Goal: Register for event/course

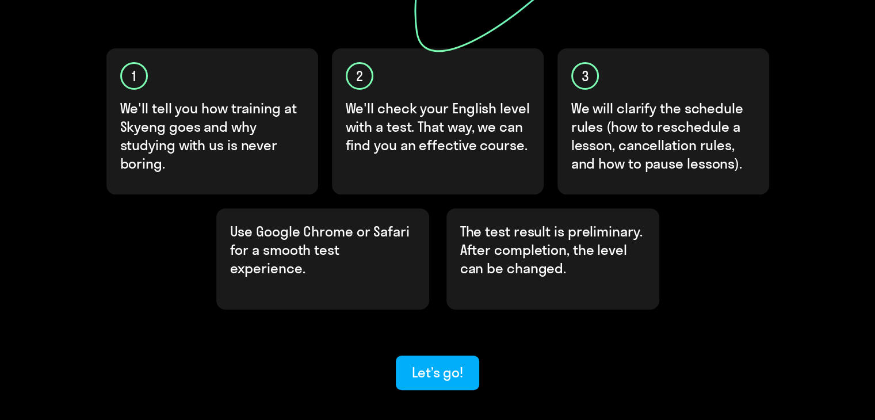
scroll to position [345, 0]
click at [452, 362] on div "Let’s go!" at bounding box center [437, 371] width 51 height 18
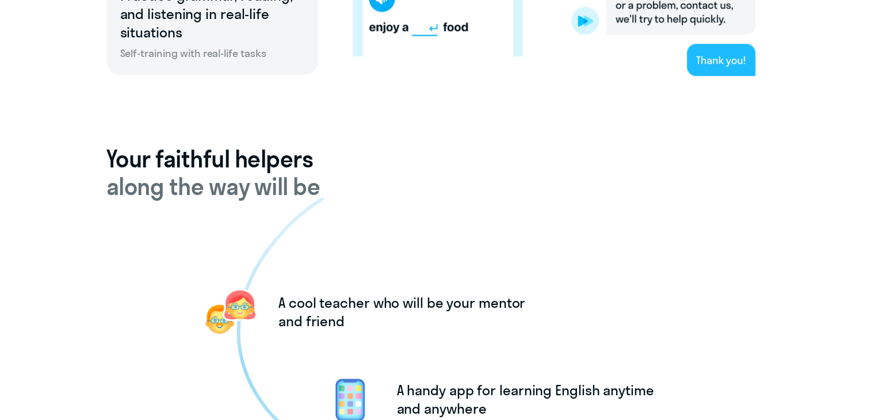
scroll to position [1035, 0]
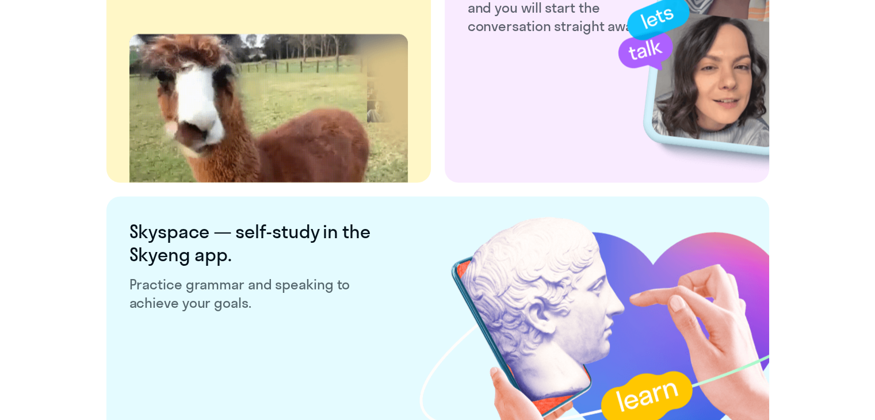
scroll to position [2246, 0]
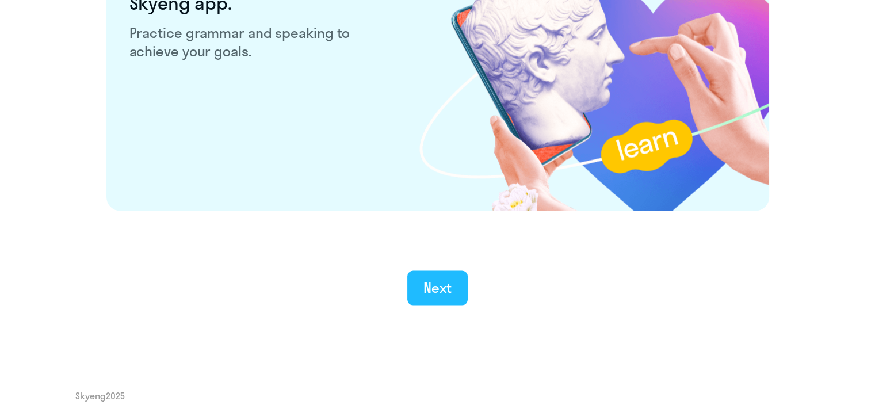
click at [432, 273] on button "Next" at bounding box center [437, 288] width 60 height 35
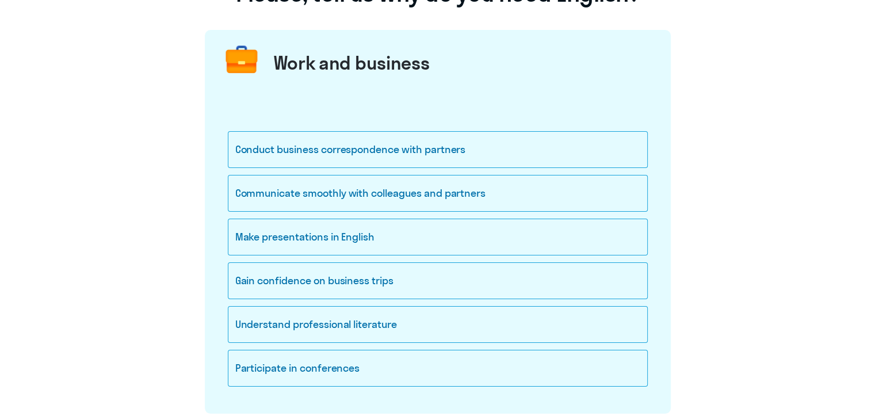
scroll to position [107, 0]
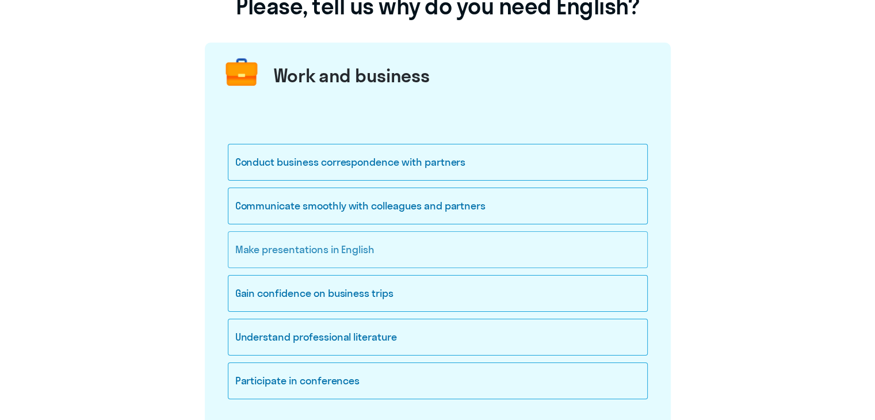
click at [331, 253] on div "Make presentations in English" at bounding box center [438, 249] width 420 height 37
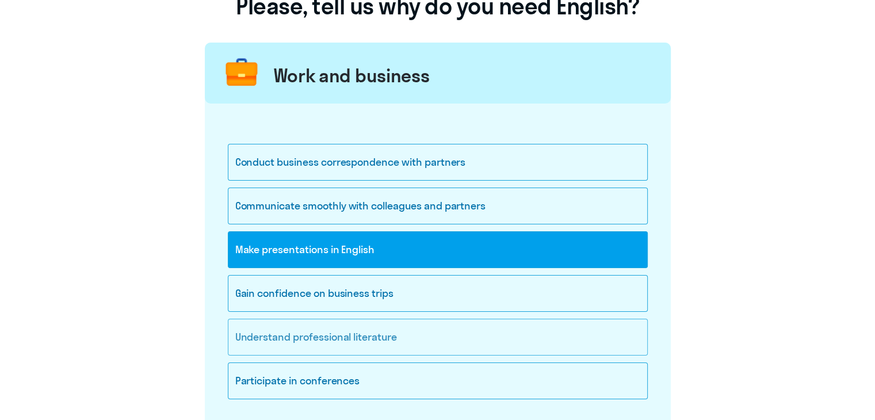
click at [358, 332] on div "Understand professional literature" at bounding box center [438, 337] width 420 height 37
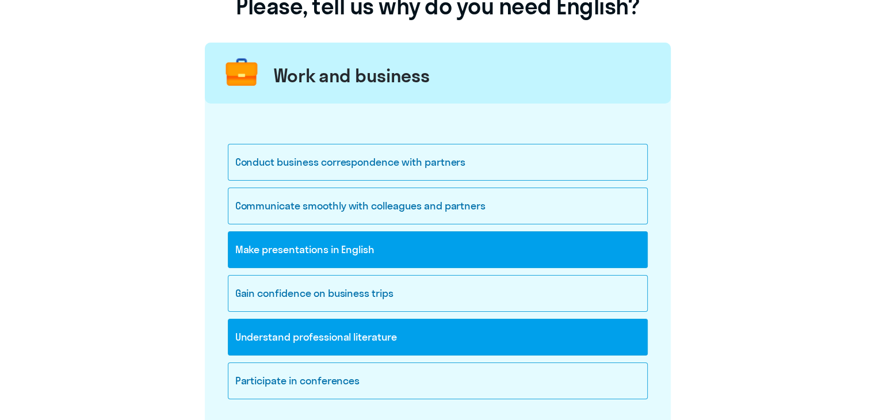
click at [315, 333] on div "Understand professional literature" at bounding box center [438, 337] width 420 height 37
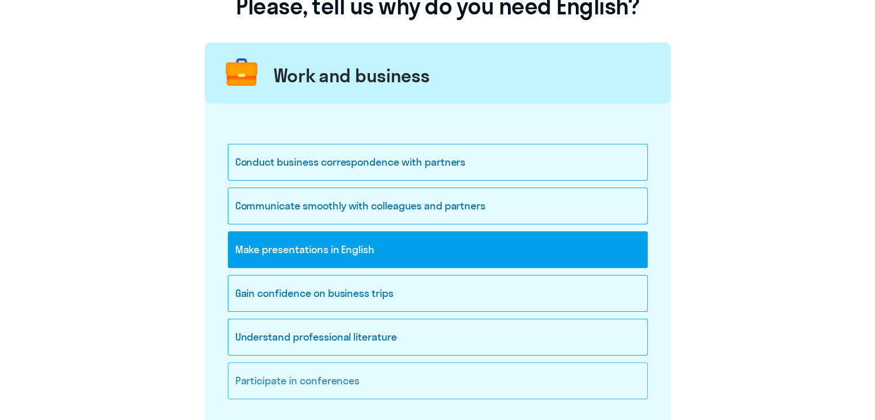
click at [329, 378] on div "Participate in conferences" at bounding box center [438, 380] width 420 height 37
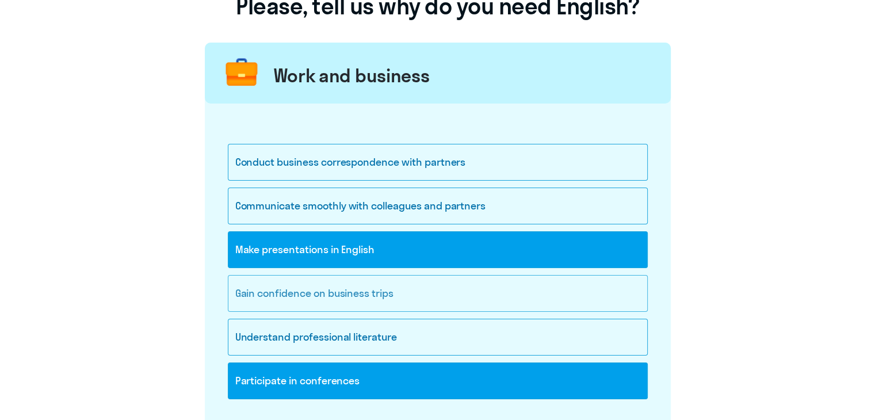
click at [335, 302] on div "Gain confidence on business trips" at bounding box center [438, 293] width 420 height 37
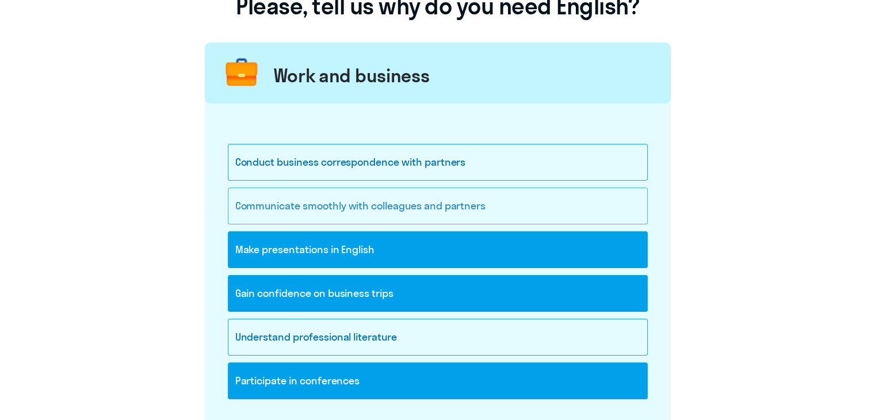
click at [429, 202] on div "Communicate smoothly with colleagues and partners" at bounding box center [438, 206] width 420 height 37
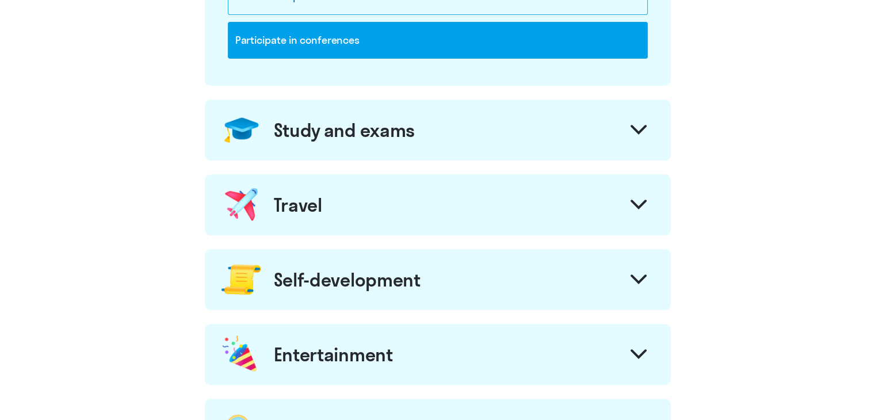
scroll to position [452, 0]
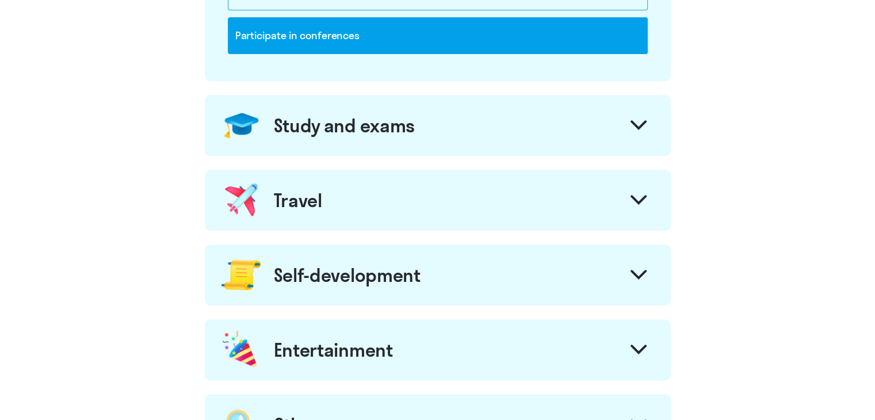
click at [490, 139] on div "Study and exams" at bounding box center [438, 125] width 466 height 61
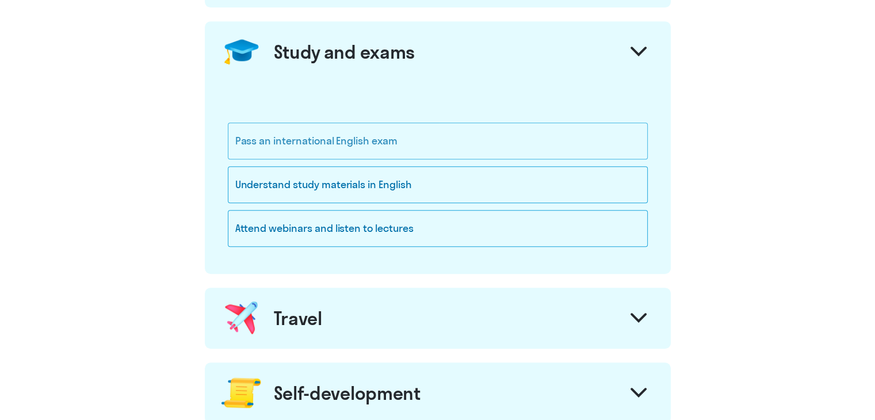
scroll to position [567, 0]
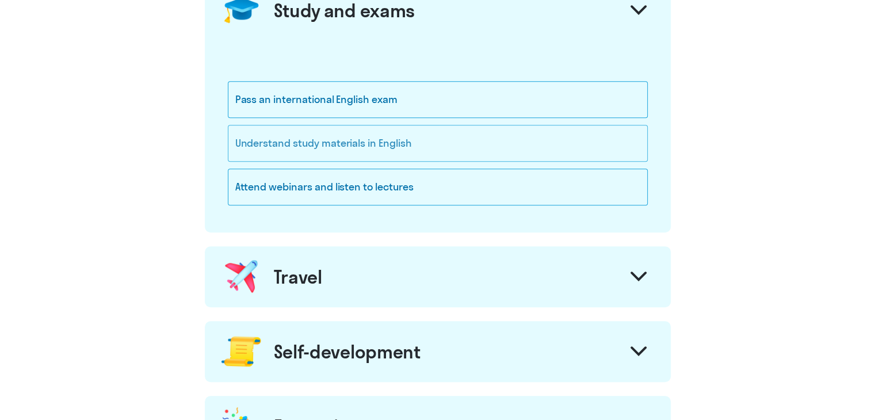
click at [400, 128] on div "Understand study materials in English" at bounding box center [438, 143] width 420 height 37
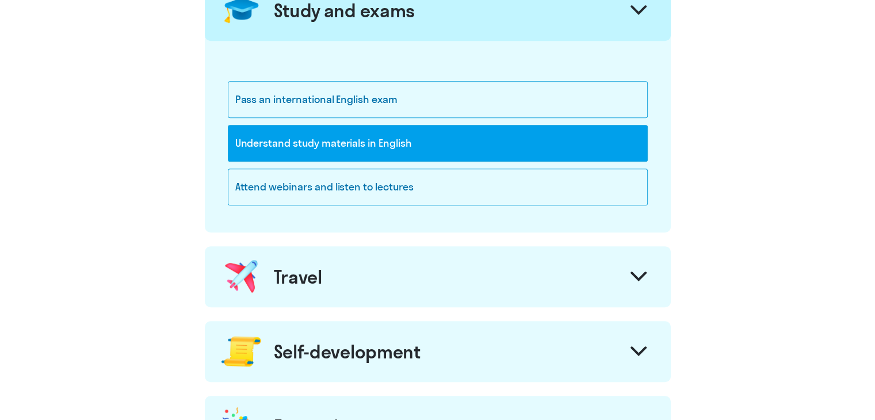
click at [508, 261] on div "Travel" at bounding box center [438, 276] width 466 height 61
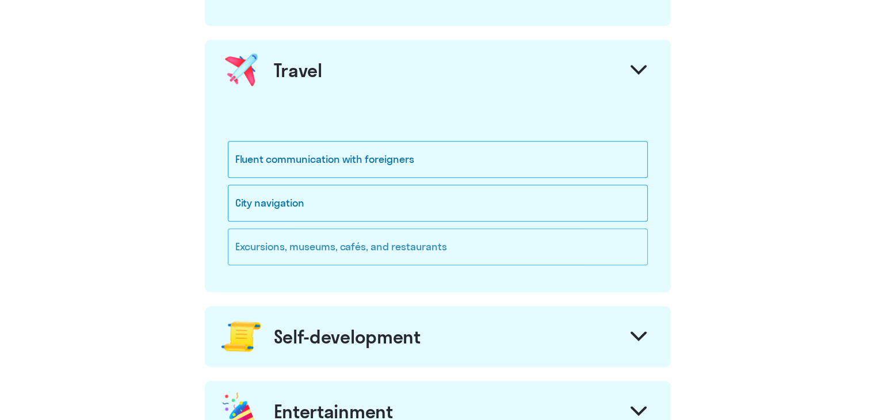
scroll to position [797, 0]
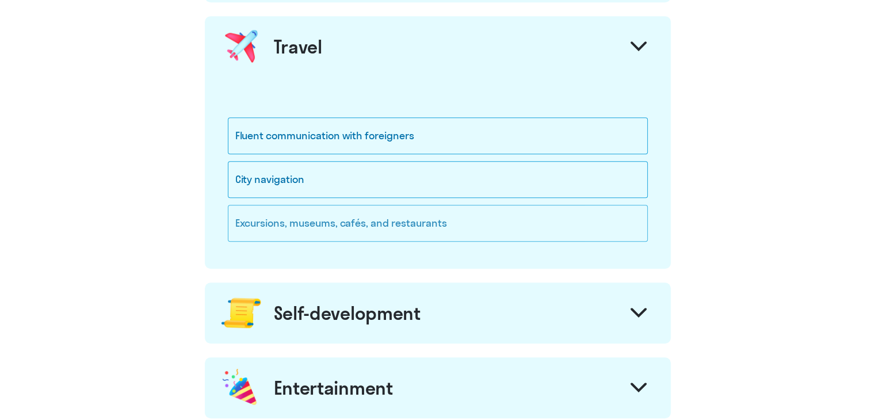
click at [374, 221] on div "Excursions, museums, cafés, and restaurants" at bounding box center [438, 223] width 420 height 37
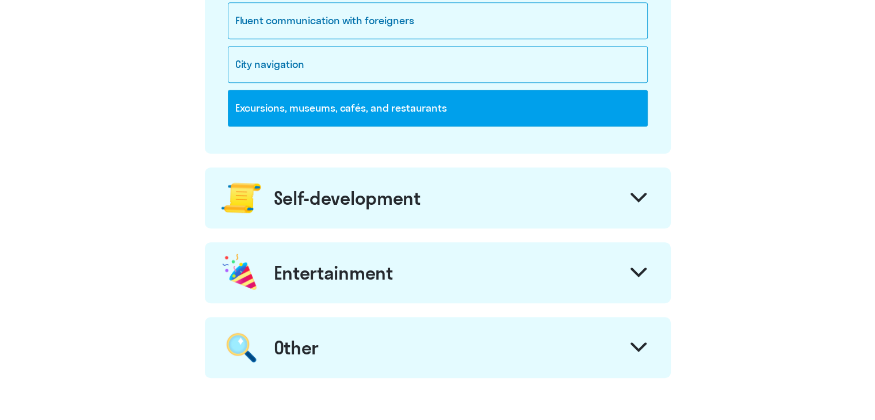
click at [491, 189] on div "Self-development" at bounding box center [438, 197] width 466 height 61
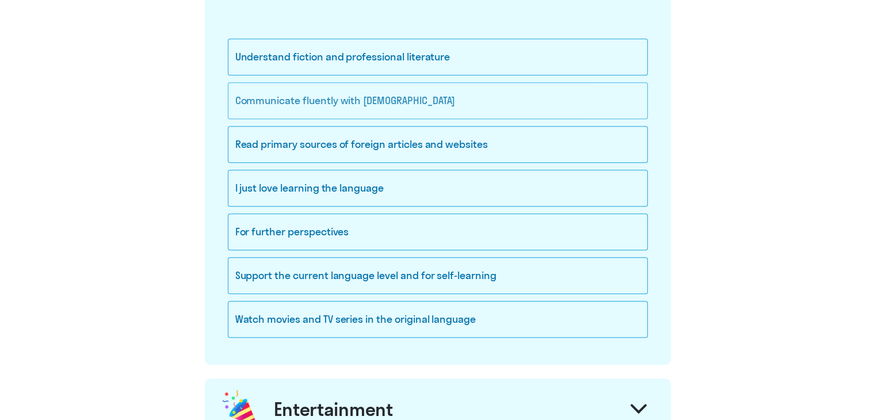
scroll to position [1085, 0]
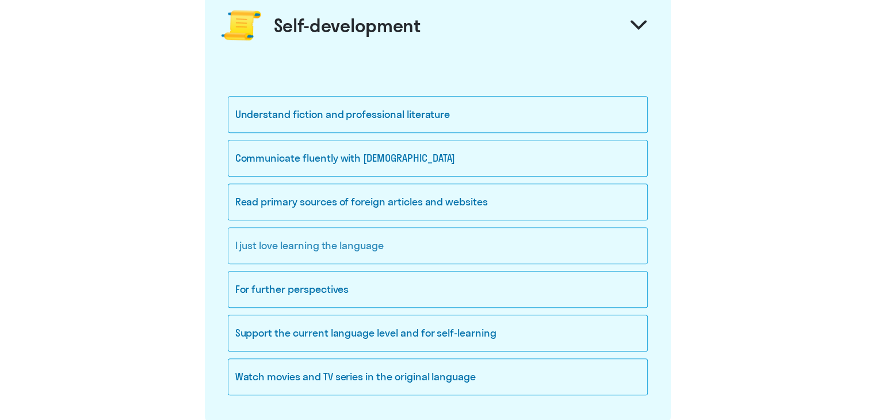
click at [392, 231] on div "I just love learning the language" at bounding box center [438, 245] width 420 height 37
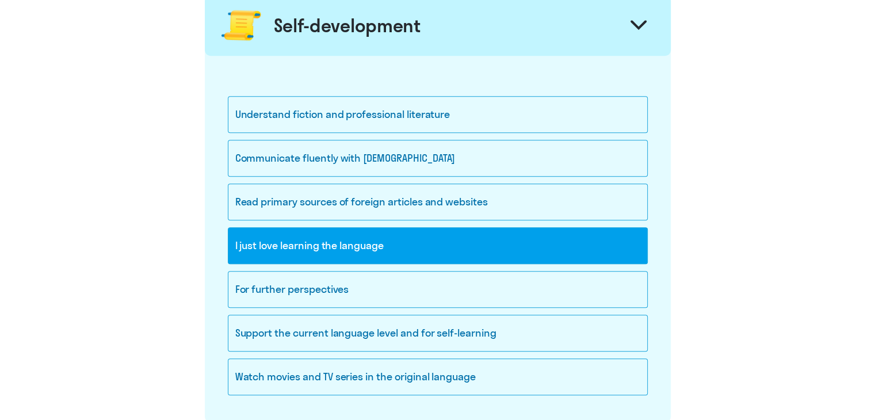
click at [372, 238] on div "I just love learning the language" at bounding box center [438, 245] width 420 height 37
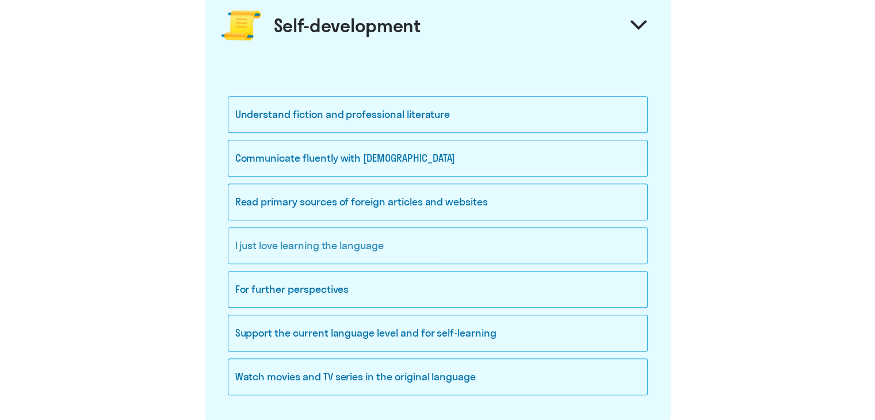
click at [379, 235] on div "I just love learning the language" at bounding box center [438, 245] width 420 height 37
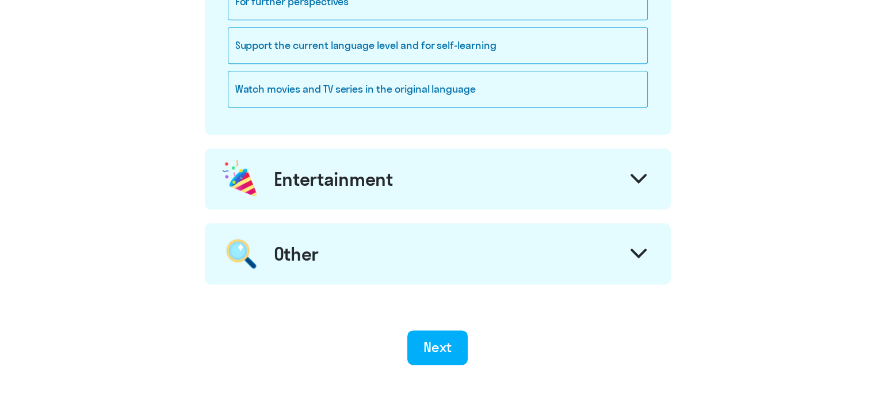
click at [423, 191] on div "Entertainment" at bounding box center [438, 178] width 466 height 61
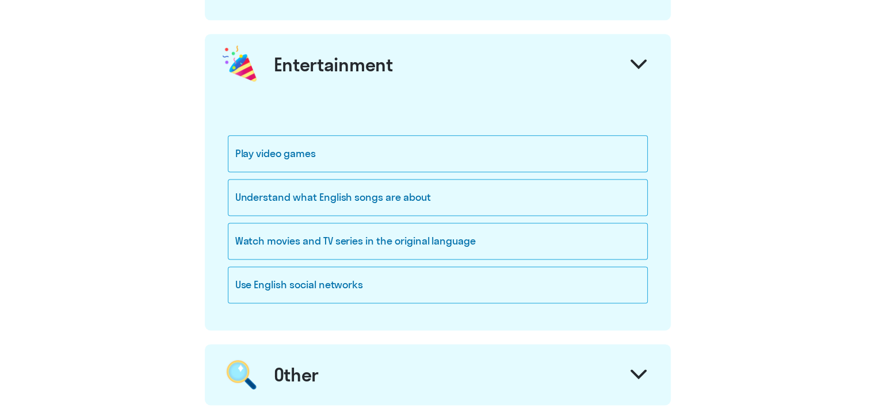
scroll to position [1487, 0]
click at [372, 178] on div "Understand what English songs are about" at bounding box center [438, 196] width 420 height 37
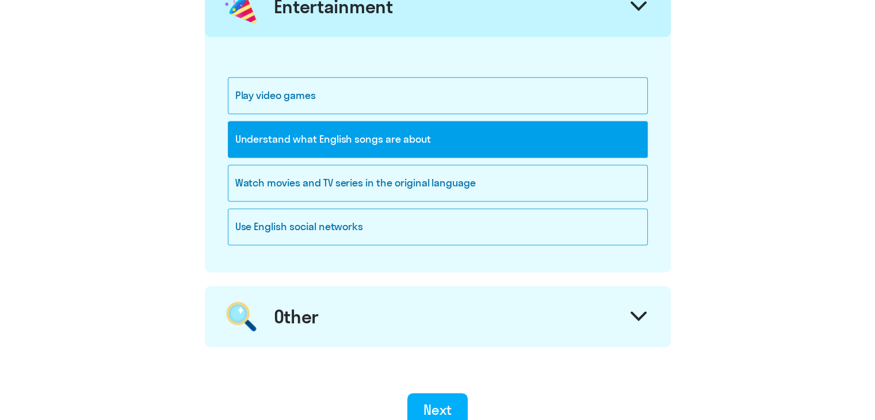
click at [531, 308] on div "Other" at bounding box center [438, 316] width 466 height 61
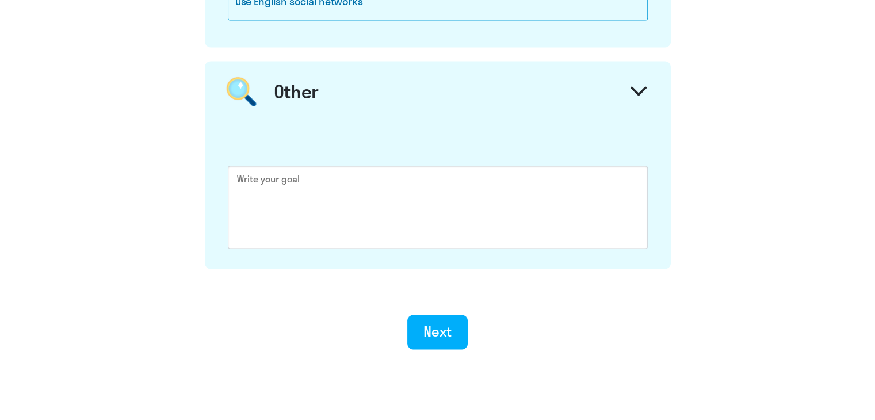
scroll to position [1775, 0]
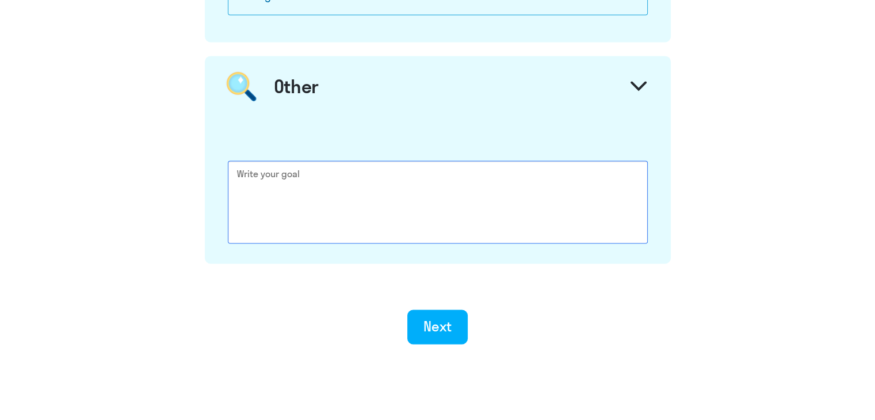
click at [384, 191] on textarea at bounding box center [438, 201] width 420 height 83
type textarea "Ш"
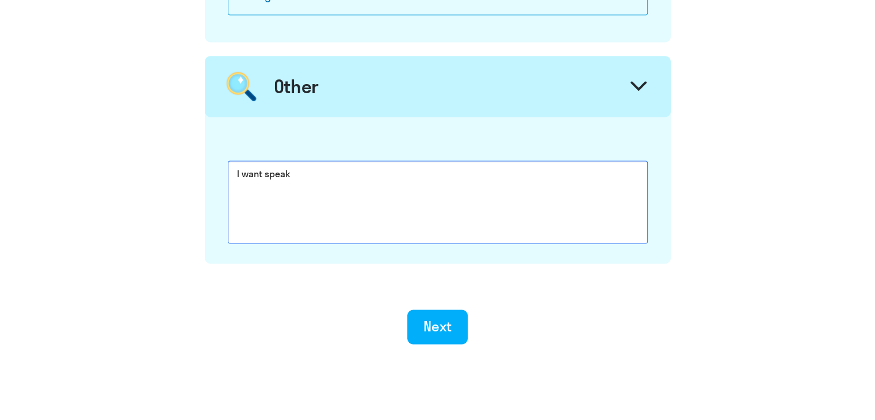
drag, startPoint x: 319, startPoint y: 175, endPoint x: 200, endPoint y: 159, distance: 120.1
click at [242, 169] on textarea "I want speak" at bounding box center [438, 201] width 420 height 83
paste textarea "I want to speak English"
click at [239, 166] on textarea "I I want to speak English" at bounding box center [438, 201] width 420 height 83
click at [241, 169] on textarea "I I want to speak English" at bounding box center [438, 201] width 420 height 83
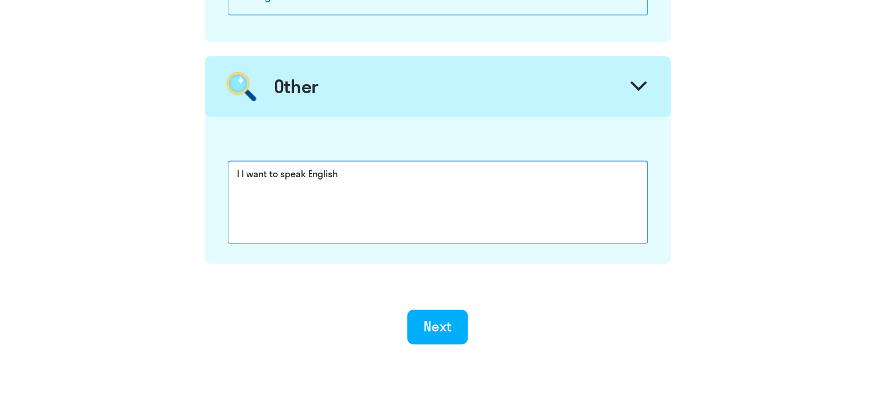
drag, startPoint x: 239, startPoint y: 167, endPoint x: 509, endPoint y: 164, distance: 269.8
click at [509, 164] on textarea "I I want to speak English" at bounding box center [438, 201] width 420 height 83
type textarea "I"
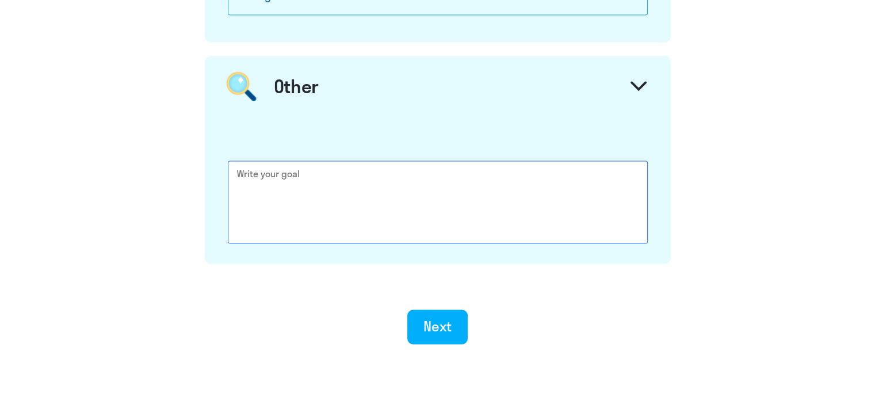
type textarea "W"
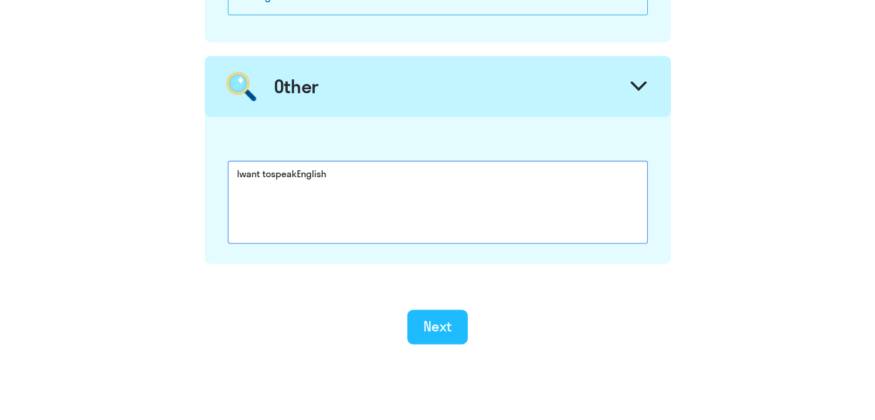
type textarea "Iwant tospeakEnglish"
click at [435, 327] on div "Next" at bounding box center [437, 326] width 28 height 18
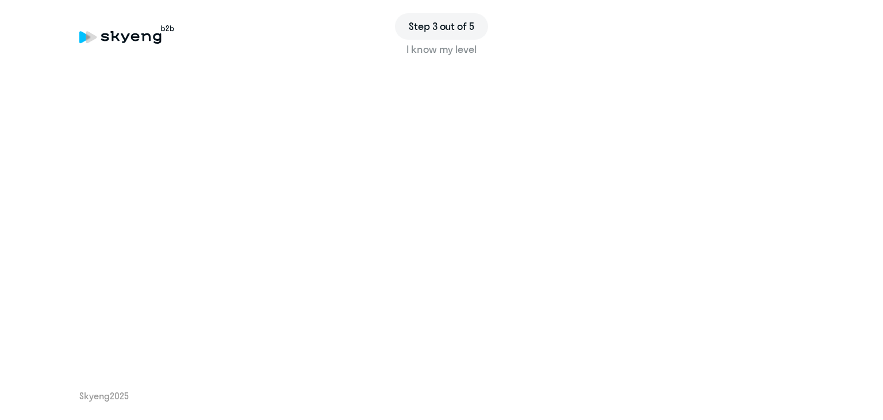
click at [419, 46] on div "I know my level" at bounding box center [441, 49] width 725 height 15
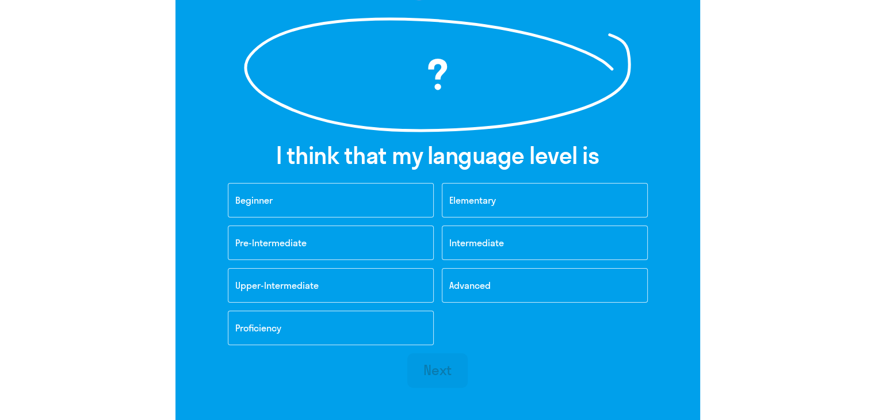
scroll to position [173, 0]
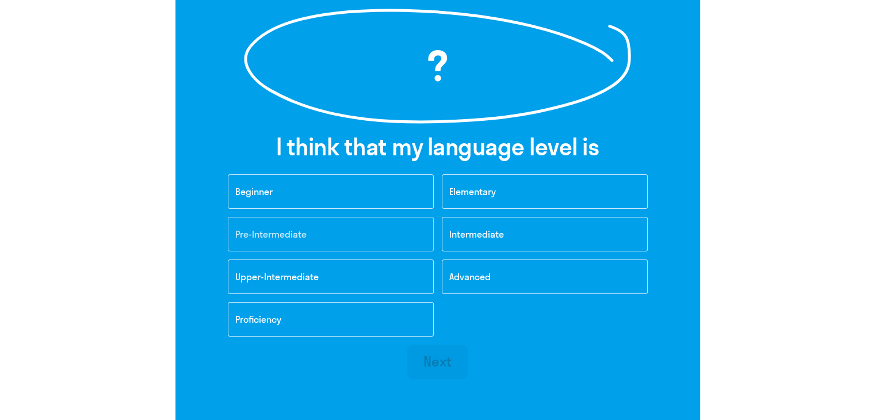
click at [341, 232] on button "Pre-Intermediate" at bounding box center [331, 234] width 206 height 35
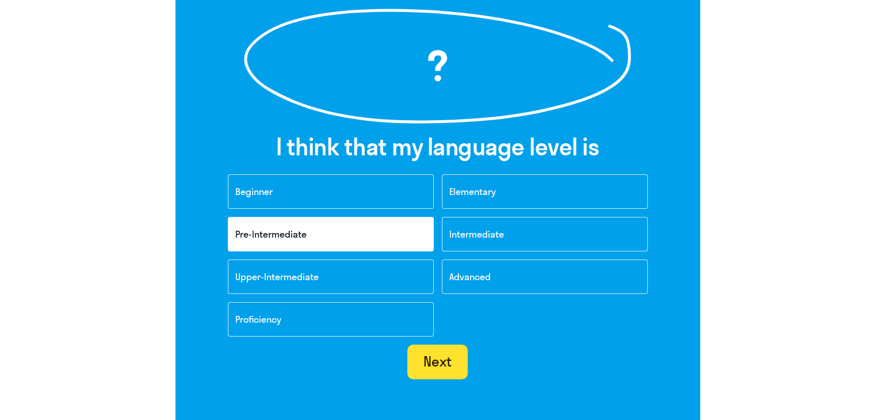
click at [448, 363] on div "Next" at bounding box center [437, 361] width 28 height 18
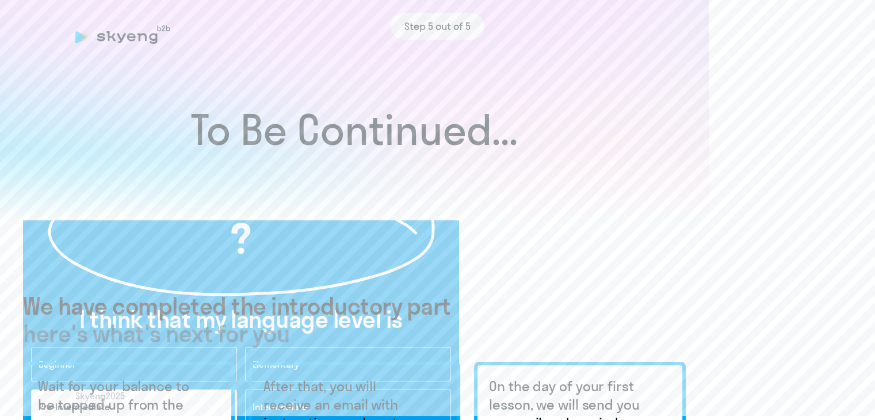
click at [432, 359] on div "Step 5 out of 5 ? I think that my language level is Beginner Elementary Pre-Int…" at bounding box center [437, 210] width 875 height 420
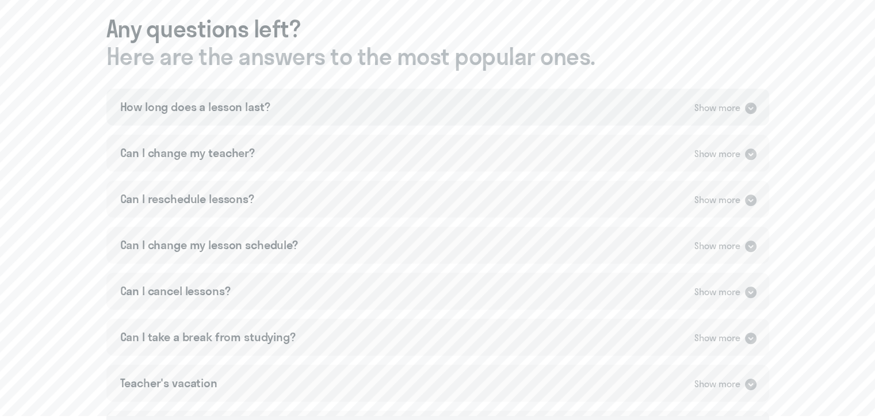
scroll to position [690, 0]
click at [378, 106] on div "How long does a lesson last? Show more" at bounding box center [437, 106] width 663 height 37
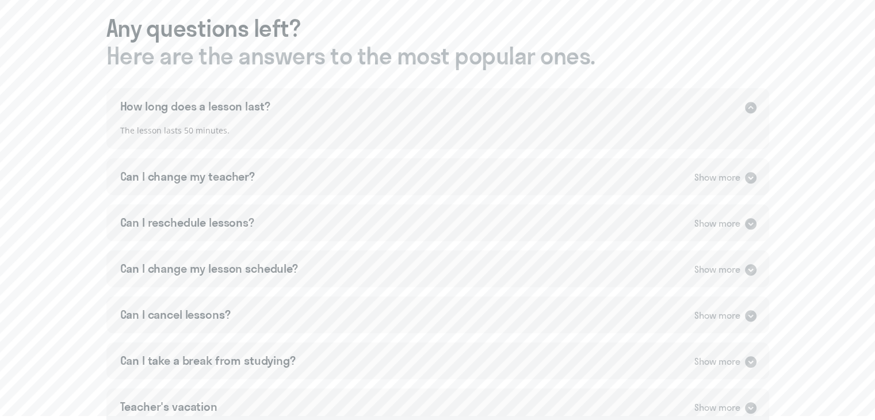
click at [350, 104] on div "How long does a lesson last? Show more" at bounding box center [437, 106] width 663 height 37
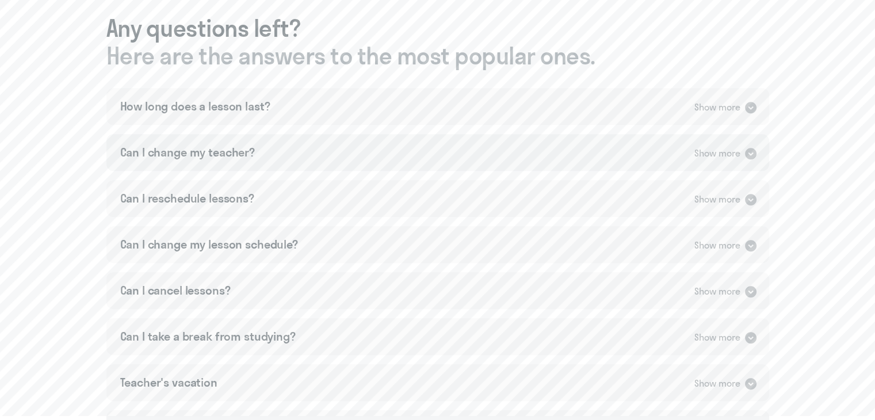
click at [337, 142] on div "Can I change my teacher? Show more" at bounding box center [437, 152] width 663 height 37
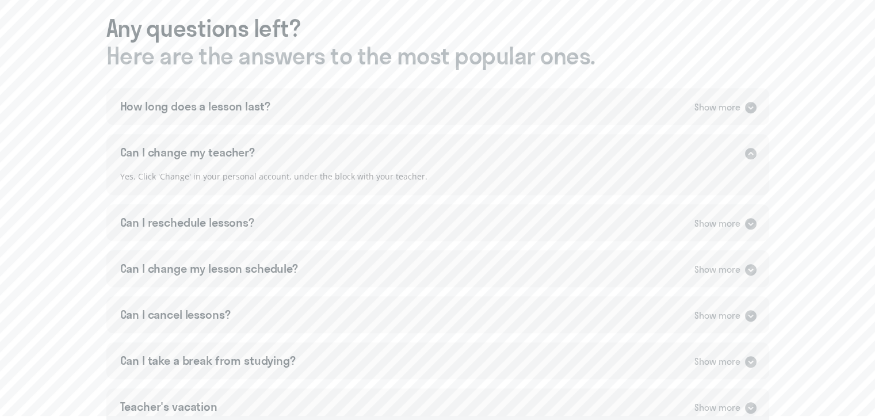
click at [329, 147] on div "Can I change my teacher? Show more" at bounding box center [437, 152] width 663 height 37
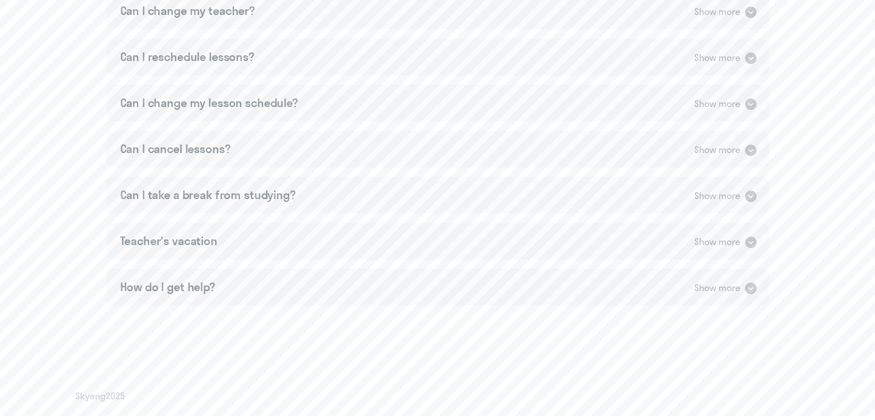
scroll to position [0, 0]
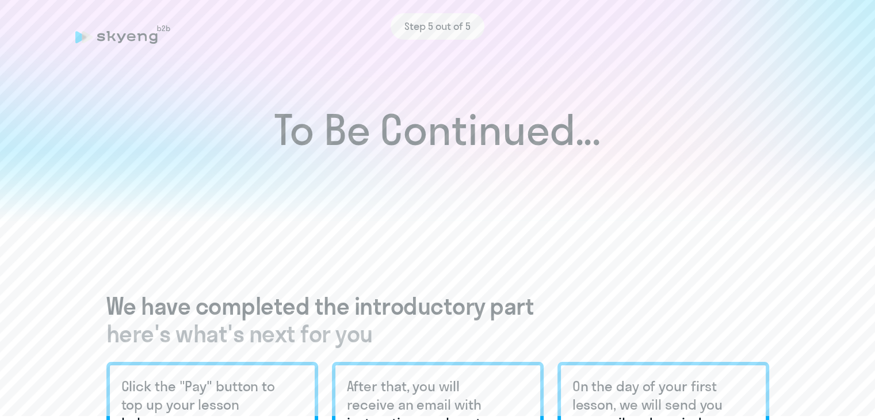
click at [438, 202] on div at bounding box center [437, 185] width 875 height 70
click at [342, 143] on h1 "To Be Continued..." at bounding box center [437, 130] width 829 height 40
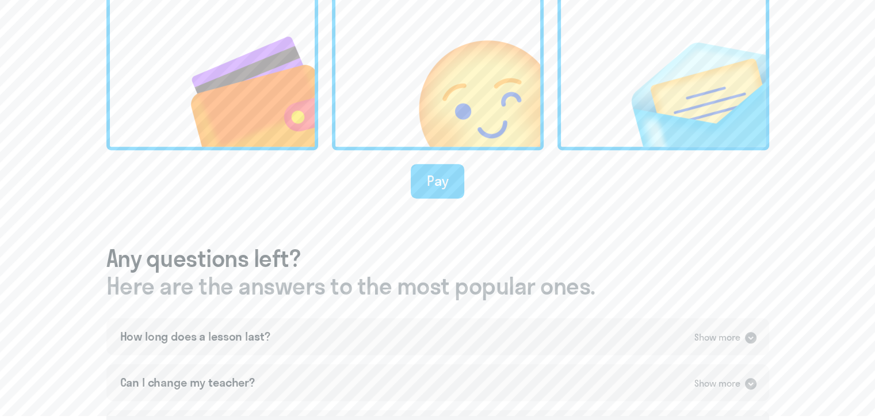
scroll to position [832, 0]
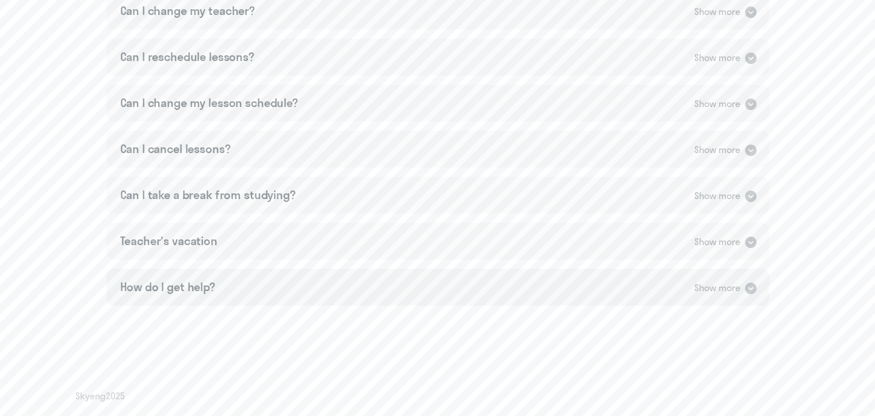
click at [251, 286] on div "How do I get help? Show more" at bounding box center [437, 287] width 663 height 37
click at [260, 231] on div "Teacher's vacation Show more" at bounding box center [437, 241] width 663 height 37
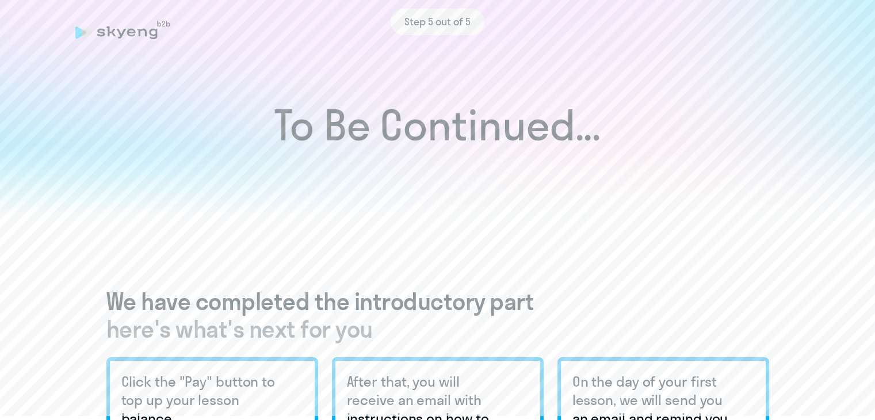
scroll to position [0, 0]
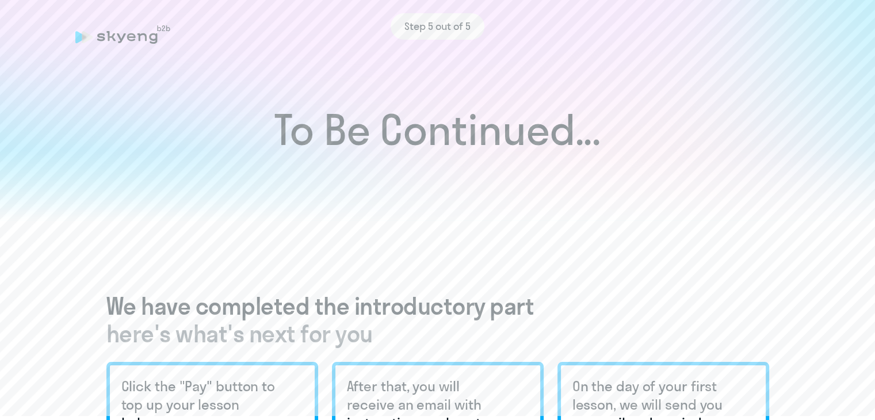
click at [121, 40] on icon at bounding box center [120, 38] width 9 height 10
click at [462, 28] on span "Step 5 out of 5" at bounding box center [437, 26] width 66 height 15
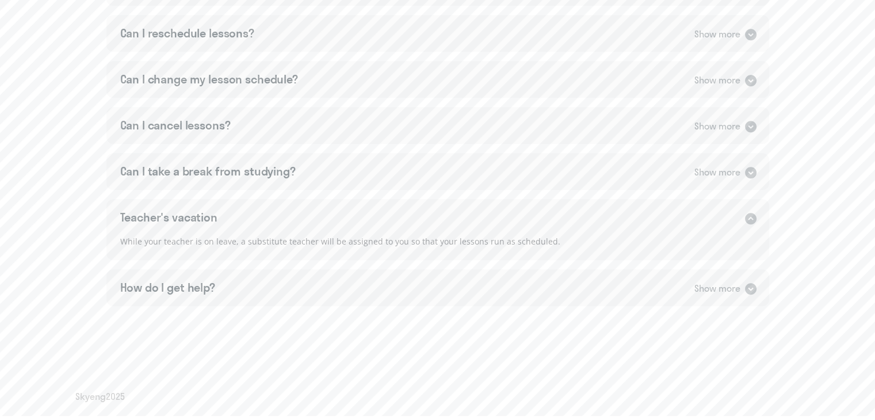
scroll to position [856, 0]
click at [729, 284] on div "Show more" at bounding box center [717, 288] width 46 height 14
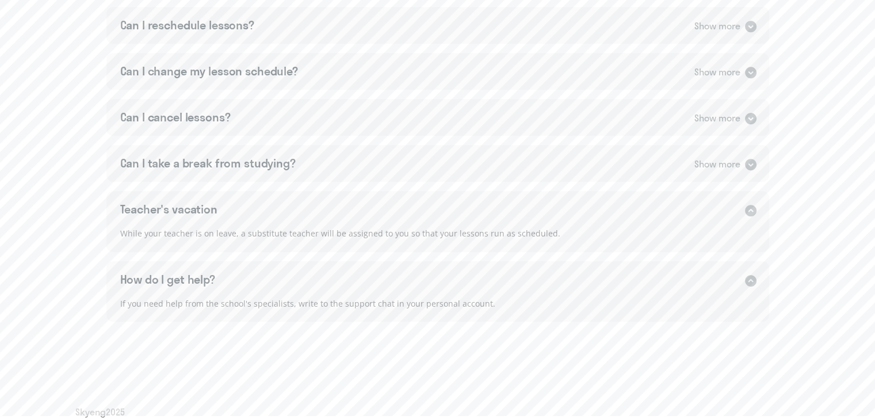
scroll to position [879, 0]
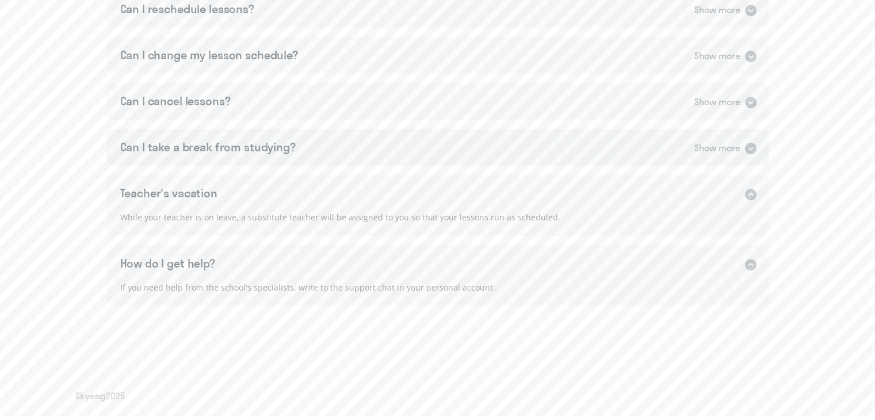
click at [583, 140] on div "Can I take a break from studying? Show more" at bounding box center [437, 147] width 663 height 37
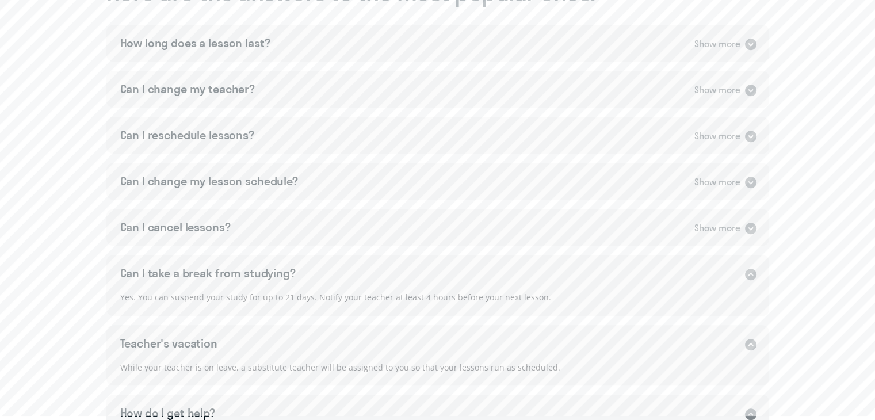
scroll to position [707, 0]
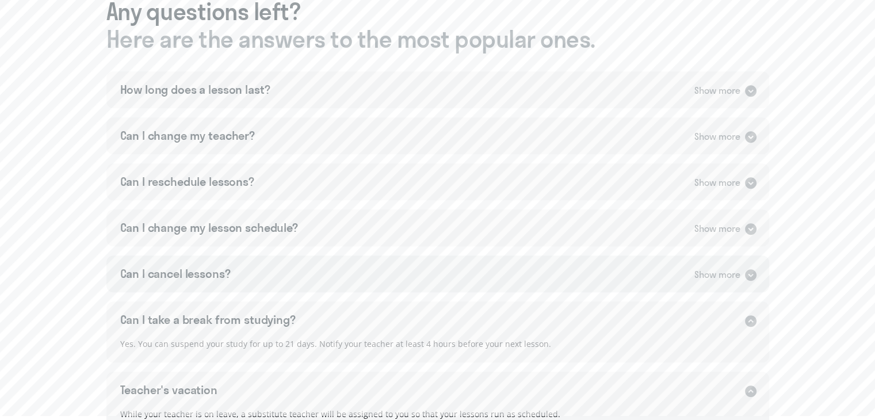
click at [405, 271] on div "Can I cancel lessons? Show more" at bounding box center [437, 273] width 663 height 37
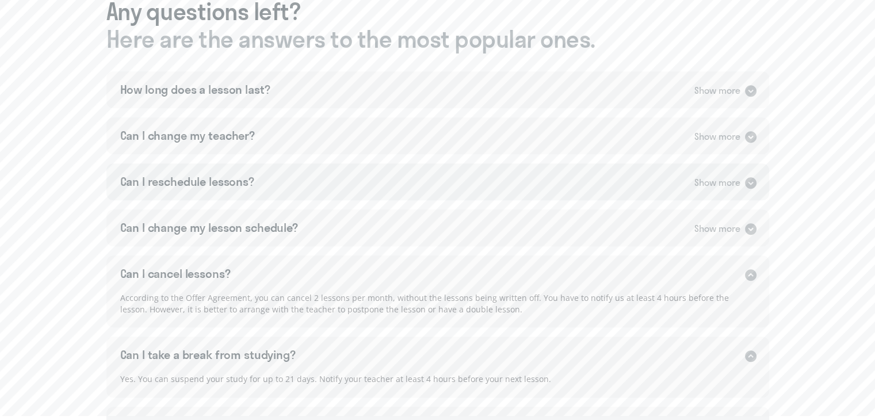
click at [423, 183] on div "Can I reschedule lessons? Show more" at bounding box center [437, 181] width 663 height 37
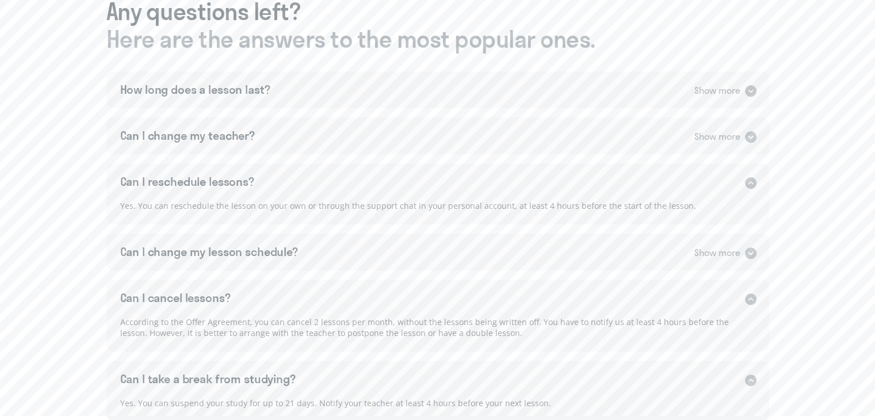
click at [413, 216] on div "Yes. You can reschedule the lesson on your own or through the support chat in y…" at bounding box center [437, 211] width 663 height 25
click at [418, 243] on div "Can I change my lesson schedule? Show more" at bounding box center [437, 252] width 663 height 37
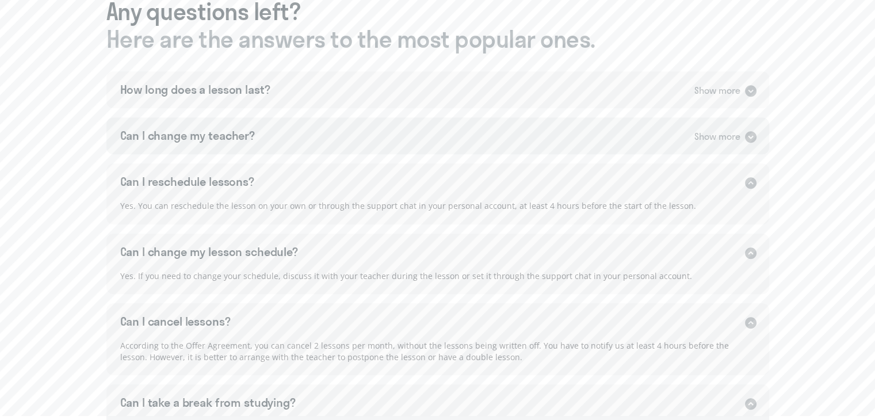
click at [435, 148] on div "Can I change my teacher? Show more" at bounding box center [437, 135] width 663 height 37
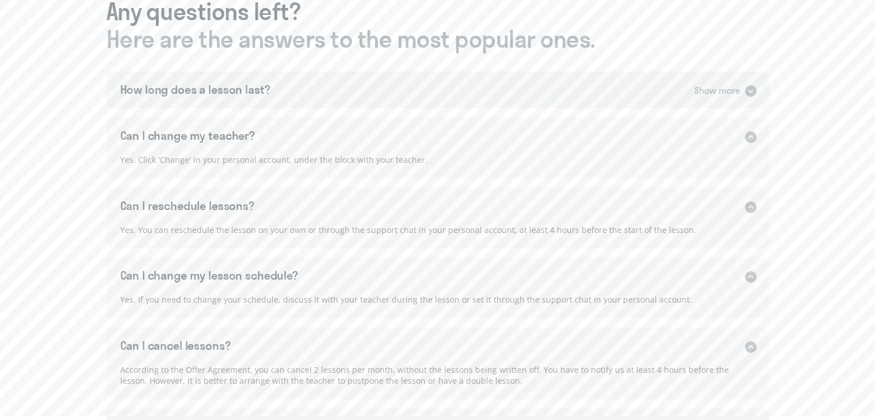
click at [460, 75] on div "How long does a lesson last? Show more" at bounding box center [437, 89] width 663 height 37
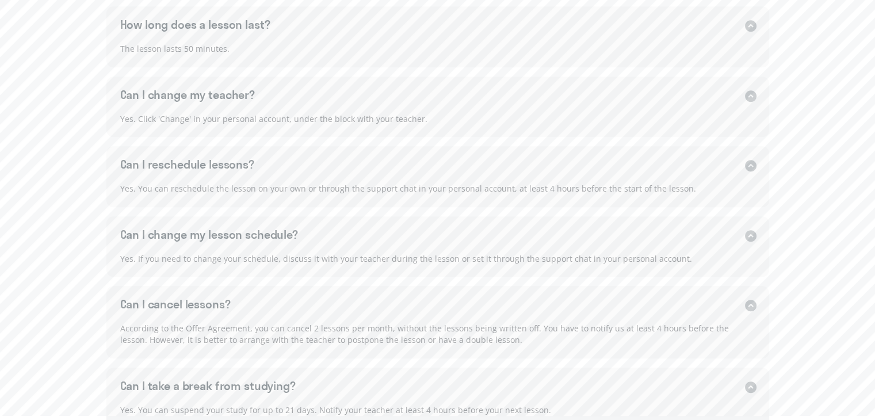
scroll to position [1035, 0]
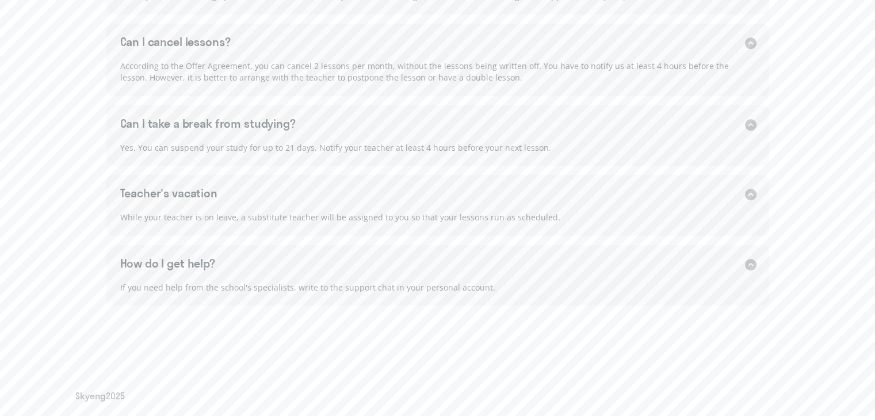
click at [101, 396] on span "Skyeng 2025" at bounding box center [99, 395] width 49 height 13
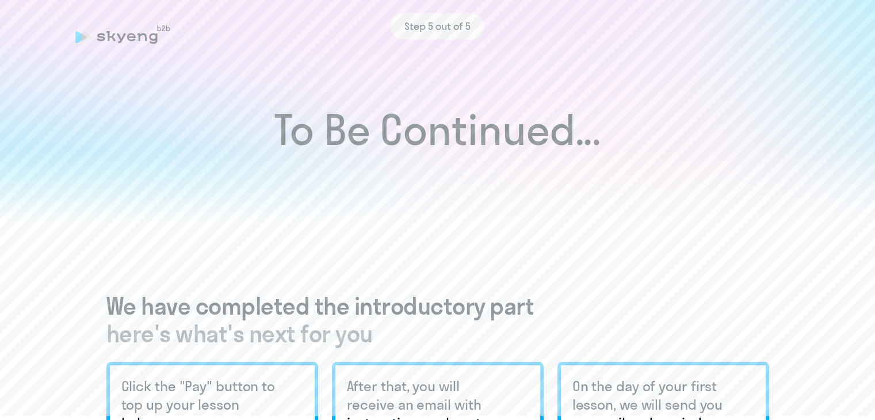
click at [467, 143] on h1 "To Be Continued..." at bounding box center [437, 130] width 829 height 40
click at [415, 124] on h1 "To Be Continued..." at bounding box center [437, 130] width 829 height 40
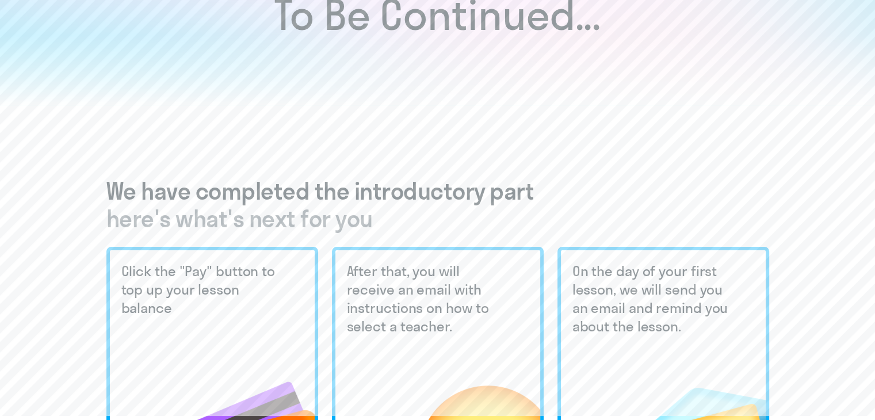
click at [284, 230] on span "here's what's next for you" at bounding box center [437, 219] width 663 height 28
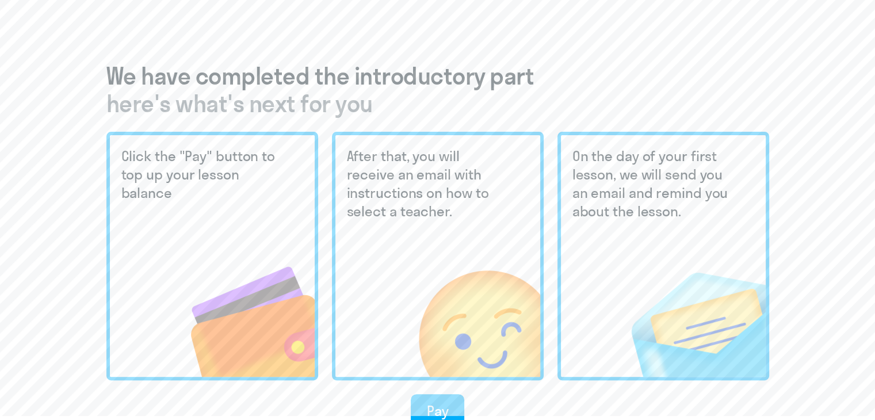
click at [244, 216] on div "Click the "Pay" button to top up your lesson balance" at bounding box center [212, 256] width 212 height 248
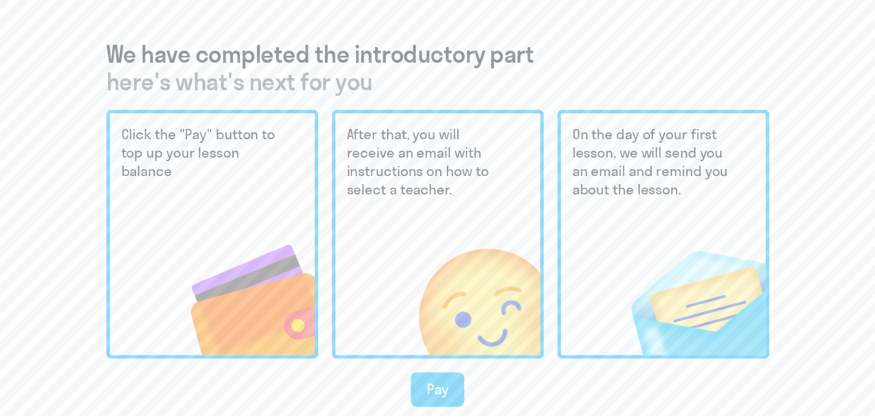
scroll to position [345, 0]
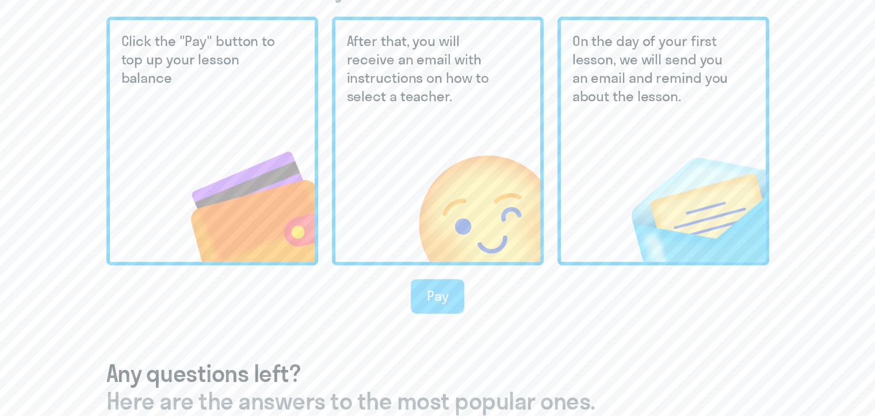
click at [441, 287] on div "Pay" at bounding box center [438, 295] width 22 height 18
